Goal: Task Accomplishment & Management: Complete application form

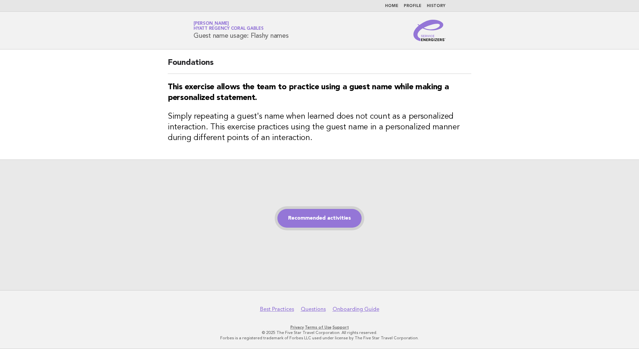
click at [322, 217] on link "Recommended activities" at bounding box center [319, 218] width 84 height 19
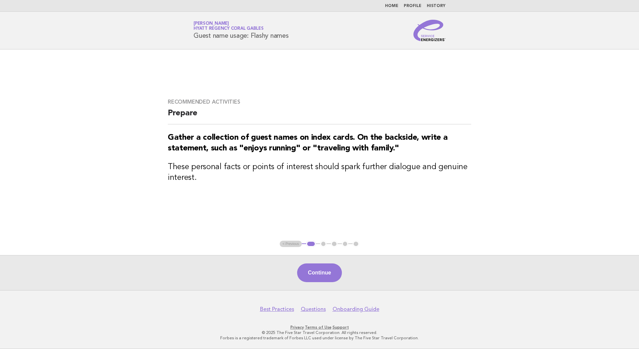
drag, startPoint x: 323, startPoint y: 273, endPoint x: 354, endPoint y: 277, distance: 31.7
click at [325, 273] on button "Continue" at bounding box center [319, 272] width 44 height 19
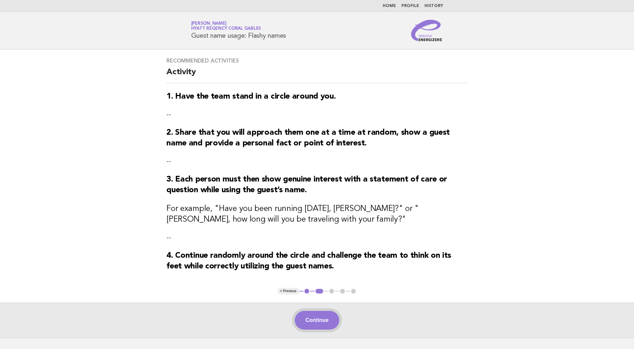
drag, startPoint x: 318, startPoint y: 320, endPoint x: 398, endPoint y: 349, distance: 86.0
click at [318, 320] on button "Continue" at bounding box center [317, 320] width 44 height 19
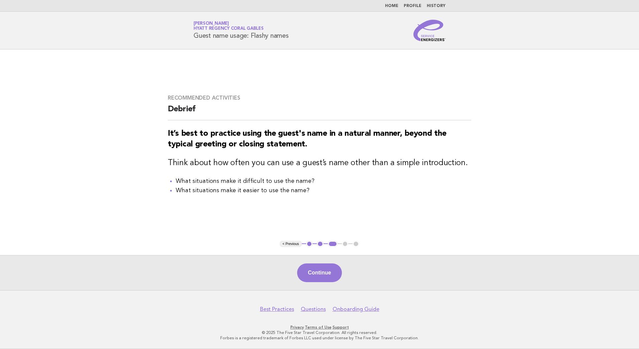
click at [329, 277] on button "Continue" at bounding box center [319, 272] width 44 height 19
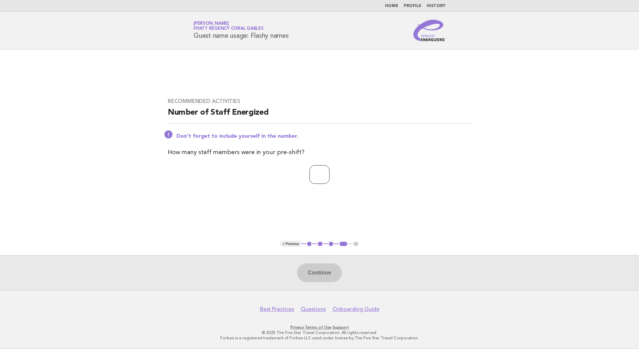
click at [311, 178] on input "number" at bounding box center [320, 174] width 20 height 19
type input "*"
click at [323, 278] on button "Continue" at bounding box center [319, 272] width 44 height 19
